Goal: Task Accomplishment & Management: Use online tool/utility

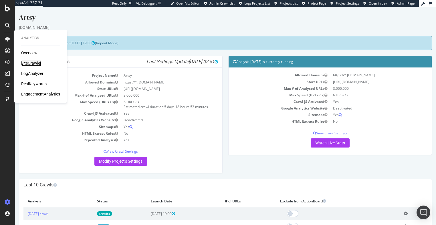
click at [28, 62] on div "SiteCrawler" at bounding box center [31, 63] width 20 height 6
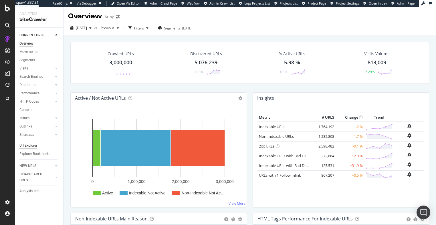
click at [31, 145] on div "Url Explorer" at bounding box center [28, 146] width 18 height 6
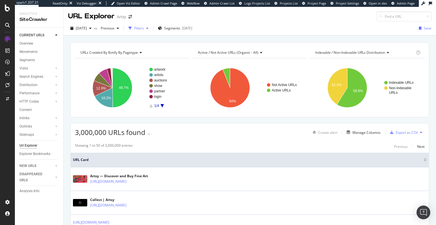
click at [144, 27] on div "Filters" at bounding box center [139, 28] width 10 height 5
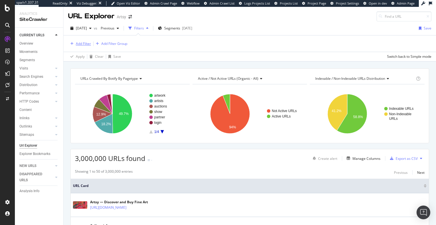
click at [82, 43] on div "Add Filter" at bounding box center [83, 43] width 15 height 5
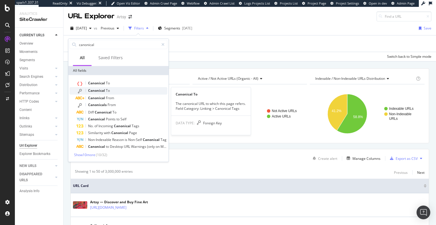
type input "canonical"
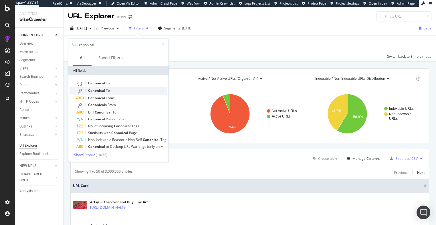
click at [93, 91] on span "Canonical" at bounding box center [97, 90] width 18 height 5
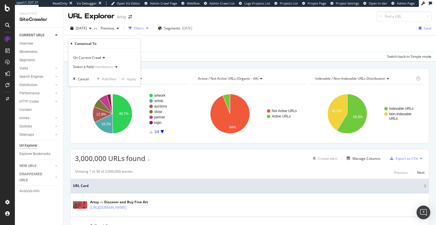
click at [104, 67] on div "(mandatory)" at bounding box center [103, 66] width 20 height 5
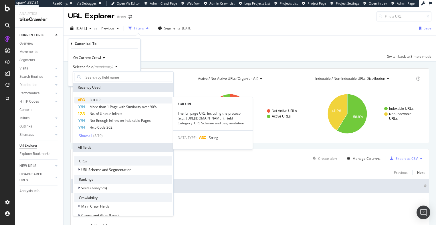
click at [93, 101] on span "Full URL" at bounding box center [95, 99] width 13 height 5
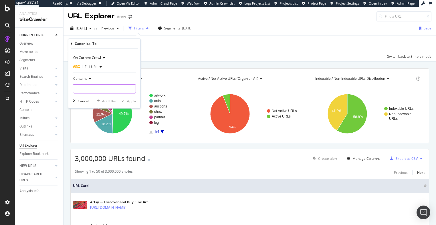
click at [82, 90] on input "text" at bounding box center [104, 88] width 62 height 9
paste input "[URL][DOMAIN_NAME][DOMAIN_NAME]"
drag, startPoint x: 125, startPoint y: 88, endPoint x: 115, endPoint y: 89, distance: 9.5
click at [115, 88] on input "[URL][DOMAIN_NAME][DOMAIN_NAME]" at bounding box center [100, 88] width 54 height 9
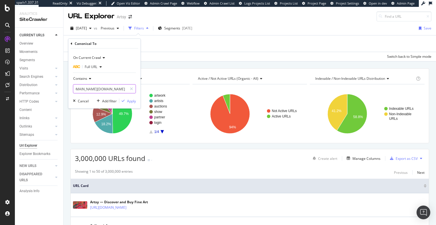
scroll to position [0, 21]
type input "[URL][DOMAIN_NAME][DOMAIN_NAME]"
click at [132, 101] on div "Apply" at bounding box center [131, 100] width 9 height 5
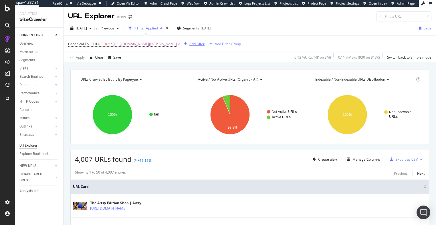
click at [204, 45] on div "Add Filter" at bounding box center [196, 43] width 15 height 5
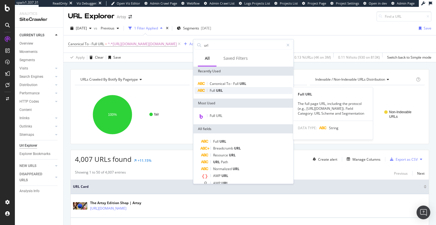
type input "url"
click at [218, 91] on span "URL" at bounding box center [219, 90] width 7 height 5
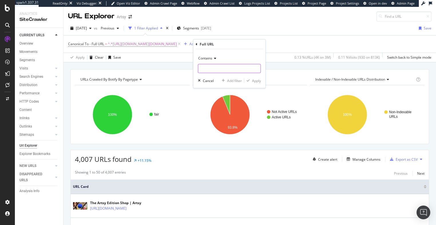
click at [212, 68] on input "text" at bounding box center [229, 68] width 62 height 9
click at [213, 59] on icon at bounding box center [214, 58] width 4 height 3
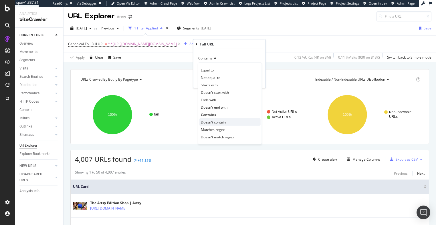
click at [216, 121] on span "Doesn't contain" at bounding box center [213, 122] width 25 height 5
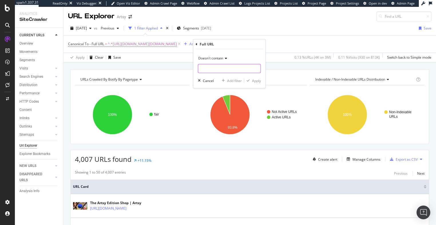
click at [218, 67] on input "text" at bounding box center [229, 68] width 62 height 9
type input "/fair/"
click at [254, 79] on div "Apply" at bounding box center [256, 80] width 9 height 5
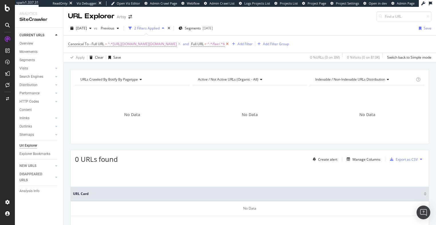
click at [230, 44] on icon at bounding box center [227, 44] width 5 height 6
